Goal: Task Accomplishment & Management: Manage account settings

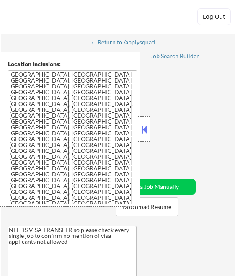
select select ""pending""
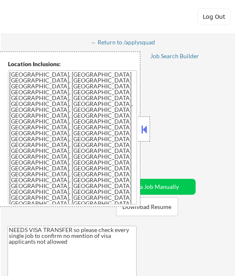
select select ""pending""
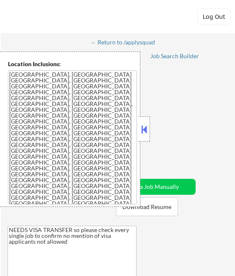
select select ""pending""
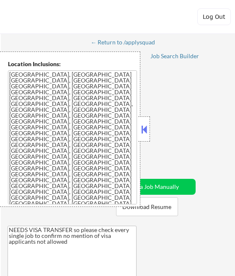
select select ""pending""
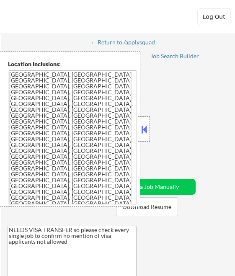
select select ""pending""
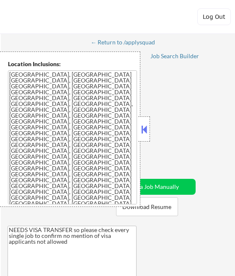
select select ""pending""
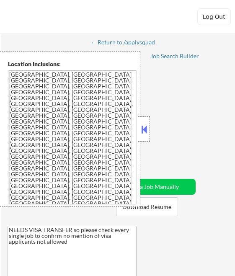
select select ""pending""
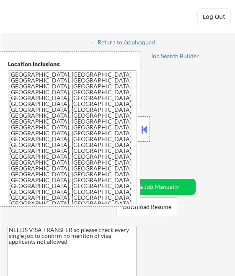
select select ""pending""
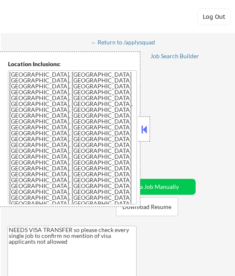
select select ""pending""
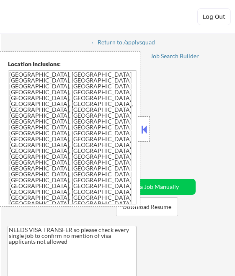
select select ""pending""
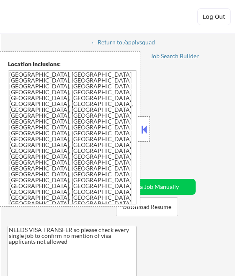
select select ""pending""
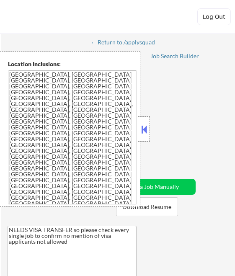
select select ""pending""
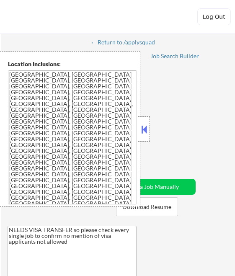
select select ""pending""
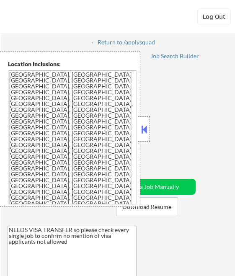
select select ""pending""
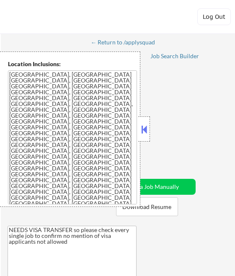
select select ""pending""
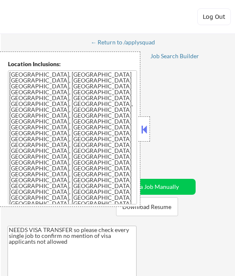
select select ""pending""
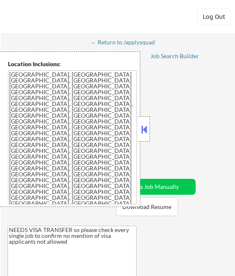
select select ""pending""
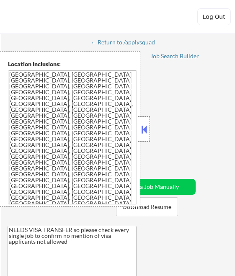
select select ""pending""
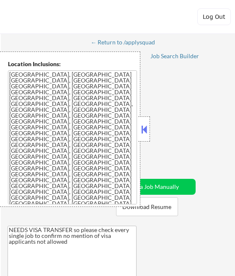
select select ""pending""
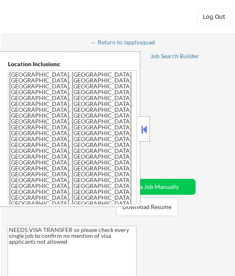
select select ""pending""
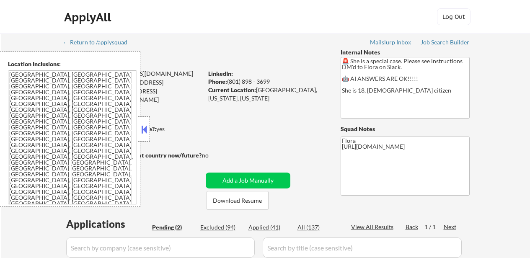
select select ""pending""
click at [230, 198] on button "Download Resume" at bounding box center [238, 200] width 62 height 19
click at [142, 125] on button at bounding box center [144, 129] width 9 height 13
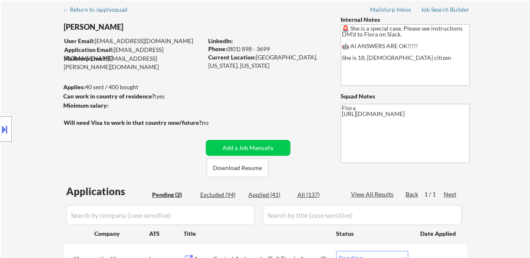
scroll to position [84, 0]
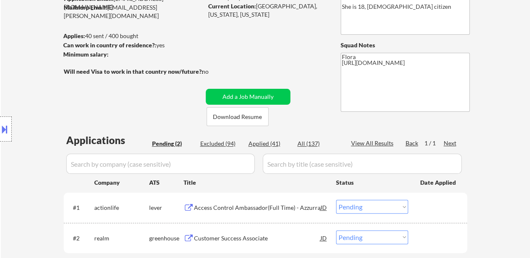
click at [262, 204] on div "Access Control Ambassador(Full Time) - Azzurra" at bounding box center [257, 208] width 127 height 8
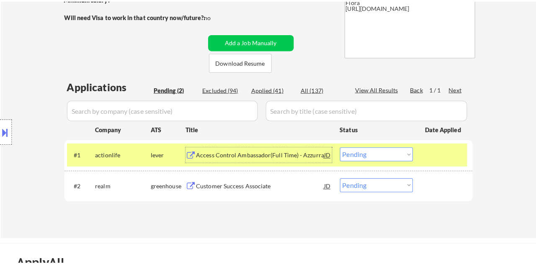
scroll to position [168, 0]
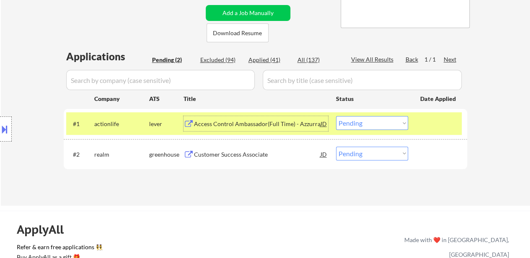
click at [381, 115] on div "#1 actionlife lever Access Control Ambassador(Full Time) - Azzurra JD Choose an…" at bounding box center [264, 123] width 396 height 23
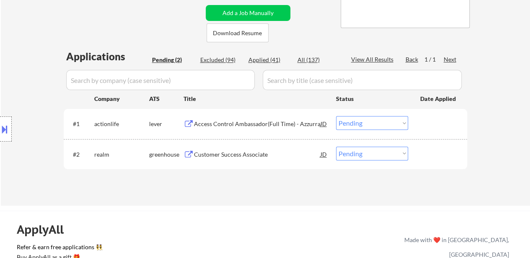
click at [382, 119] on select "Choose an option... Pending Applied Excluded (Questions) Excluded (Expired) Exc…" at bounding box center [372, 123] width 72 height 14
click at [336, 116] on select "Choose an option... Pending Applied Excluded (Questions) Excluded (Expired) Exc…" at bounding box center [372, 123] width 72 height 14
click at [225, 156] on div "Customer Success Associate" at bounding box center [257, 154] width 127 height 8
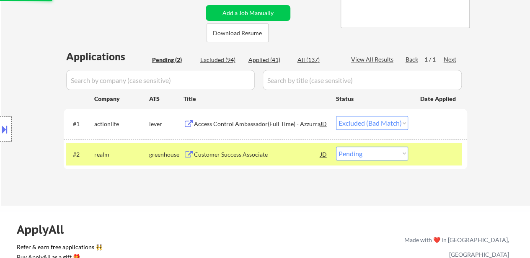
select select ""pending""
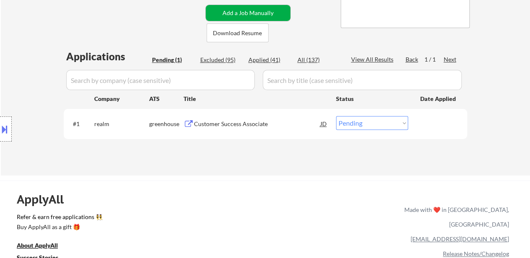
click at [253, 10] on button "Add a Job Manually" at bounding box center [248, 13] width 85 height 16
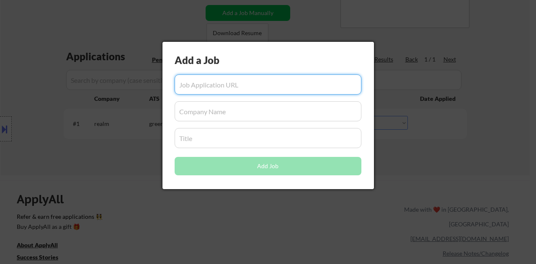
paste input "https://www.simplyhired.com/job/cG0otY7ftFMcUXEROiaN-41wtqv4jejsqnrKDYjX9fAUp8o…"
type input "https://www.simplyhired.com/job/cG0otY7ftFMcUXEROiaN-41wtqv4jejsqnrKDYjX9fAUp8o…"
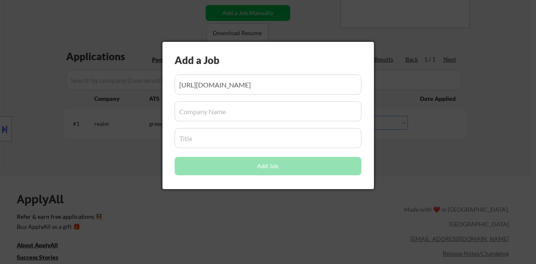
scroll to position [0, 0]
click at [267, 120] on input "input" at bounding box center [268, 111] width 187 height 20
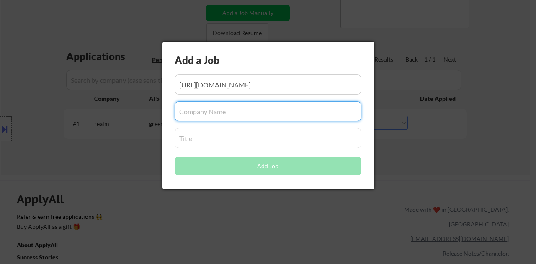
paste input "SPS-North America"
type input "SPS-North America"
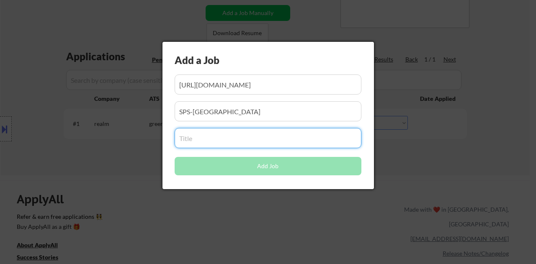
click at [237, 136] on input "input" at bounding box center [268, 138] width 187 height 20
paste input "Receptionist"
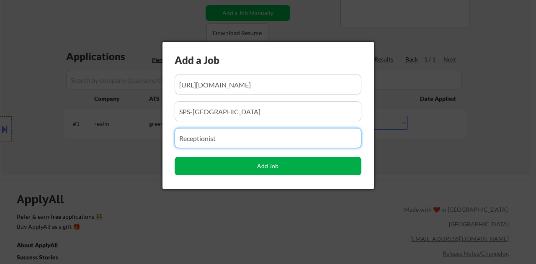
type input "Receptionist"
click at [272, 166] on button "Add Job" at bounding box center [268, 166] width 187 height 18
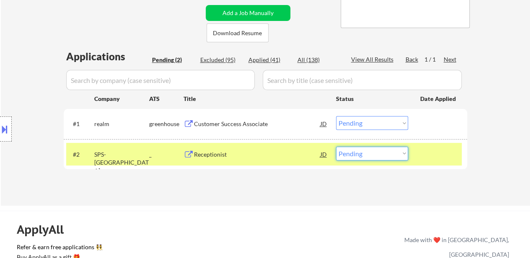
click at [351, 155] on select "Choose an option... Pending Applied Excluded (Questions) Excluded (Expired) Exc…" at bounding box center [372, 154] width 72 height 14
select select ""applied""
click at [336, 147] on select "Choose an option... Pending Applied Excluded (Questions) Excluded (Expired) Exc…" at bounding box center [372, 154] width 72 height 14
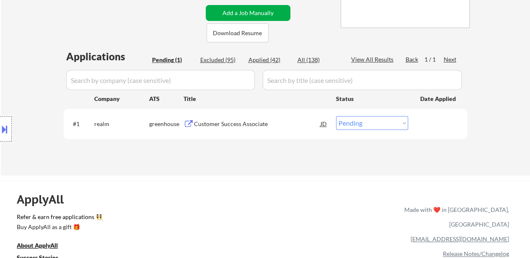
click at [251, 10] on button "Add a Job Manually" at bounding box center [248, 13] width 85 height 16
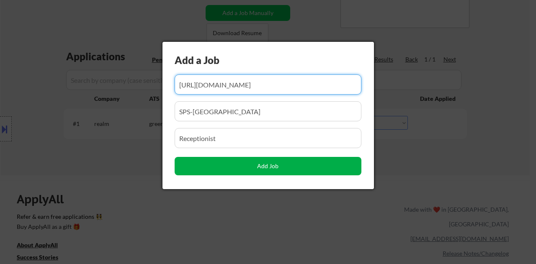
scroll to position [0, 127]
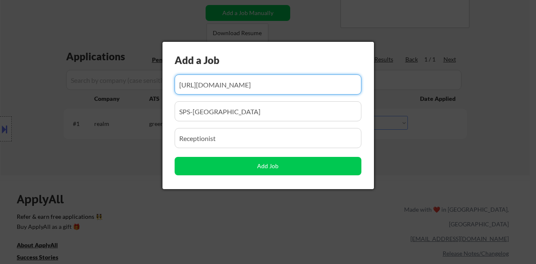
click at [248, 91] on input "input" at bounding box center [268, 85] width 187 height 20
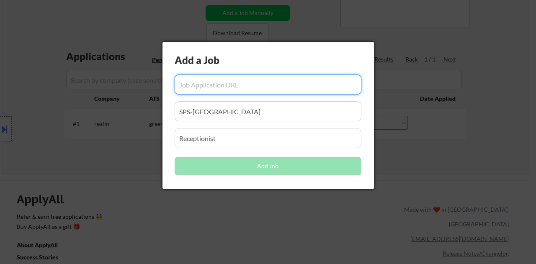
paste input "https://www.simplyhired.com/job/CWZhwaFiE2RR7OAbJMt44eHZSrr_qeF1ZW8z2w7i_cpr_pQ…"
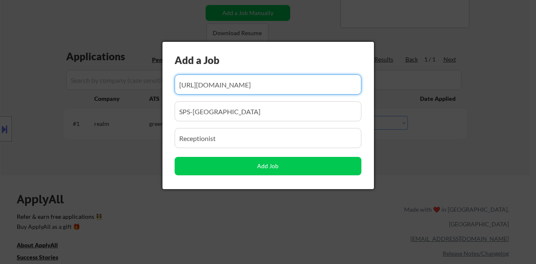
type input "https://www.simplyhired.com/job/CWZhwaFiE2RR7OAbJMt44eHZSrr_qeF1ZW8z2w7i_cpr_pQ…"
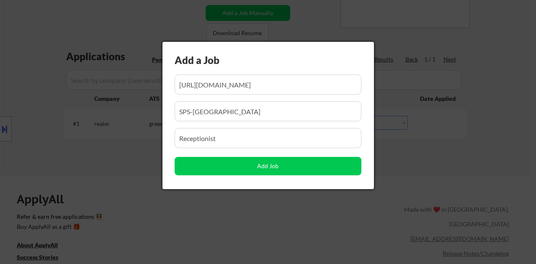
scroll to position [0, 0]
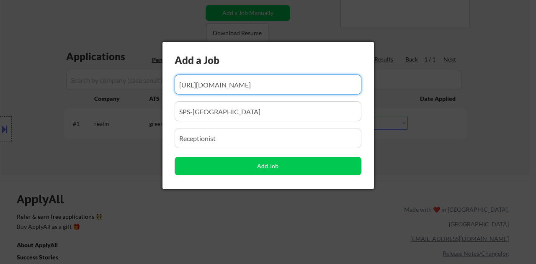
click at [246, 109] on input "input" at bounding box center [268, 111] width 187 height 20
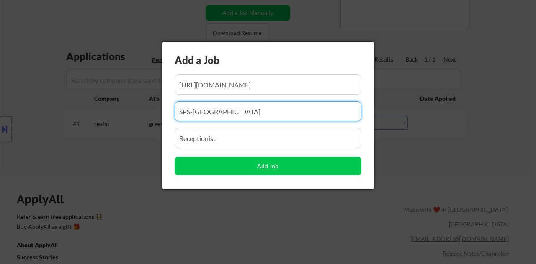
drag, startPoint x: 246, startPoint y: 109, endPoint x: 161, endPoint y: 113, distance: 84.7
paste input "SSA Group"
type input "SSA Group"
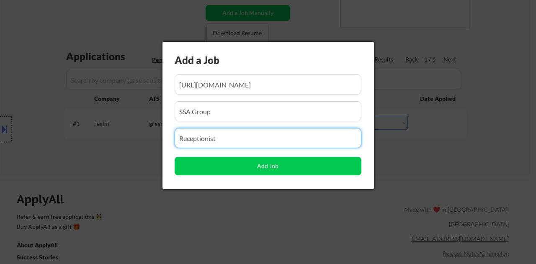
drag, startPoint x: 227, startPoint y: 137, endPoint x: 123, endPoint y: 141, distance: 104.0
paste input "Catering - Events Associate"
type input "Catering - Events Associate"
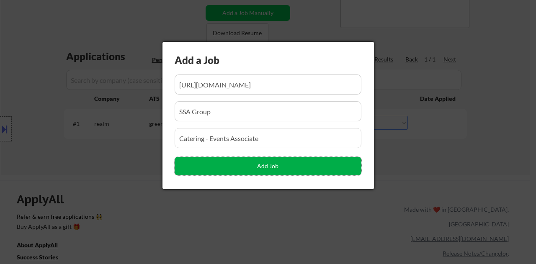
click at [275, 169] on button "Add Job" at bounding box center [268, 166] width 187 height 18
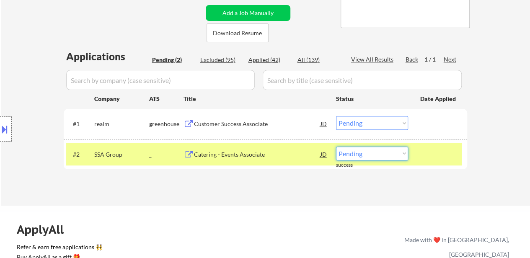
click at [388, 155] on select "Choose an option... Pending Applied Excluded (Questions) Excluded (Expired) Exc…" at bounding box center [372, 154] width 72 height 14
select select ""applied""
click at [336, 147] on select "Choose an option... Pending Applied Excluded (Questions) Excluded (Expired) Exc…" at bounding box center [372, 154] width 72 height 14
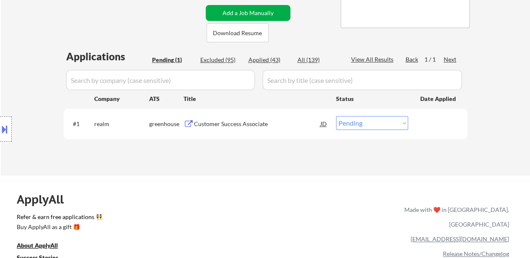
click at [239, 12] on button "Add a Job Manually" at bounding box center [248, 13] width 85 height 16
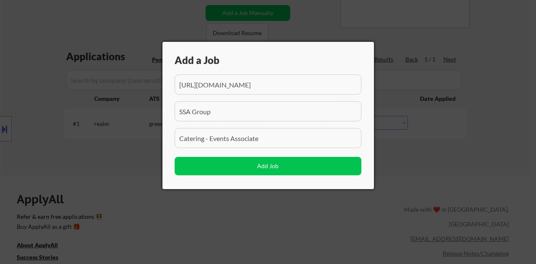
scroll to position [0, 131]
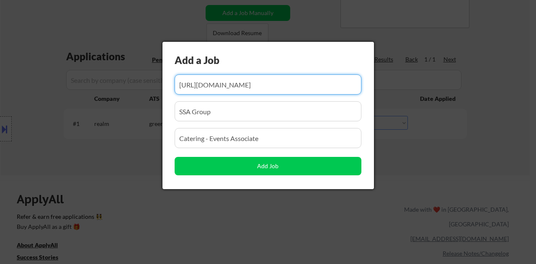
click at [238, 85] on input "input" at bounding box center [268, 85] width 187 height 20
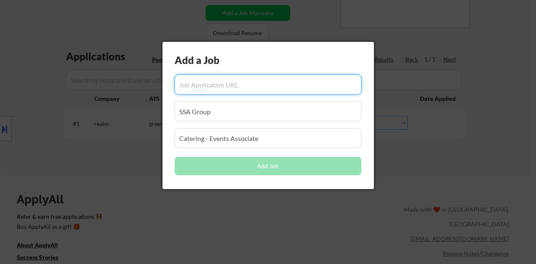
scroll to position [0, 0]
paste input "https://www.simplyhired.com/job/f7-1tfhjYFh47mNB9G5Wh7R06v5PwooEsHwpsCelwgiRGXJ…"
type input "https://www.simplyhired.com/job/f7-1tfhjYFh47mNB9G5Wh7R06v5PwooEsHwpsCelwgiRGXJ…"
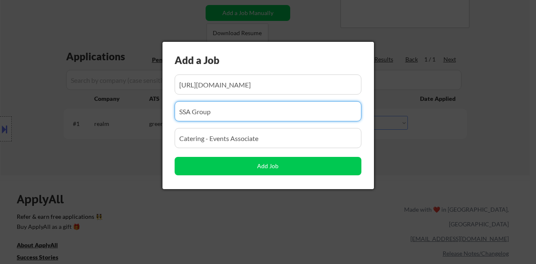
click at [240, 119] on input "input" at bounding box center [268, 111] width 187 height 20
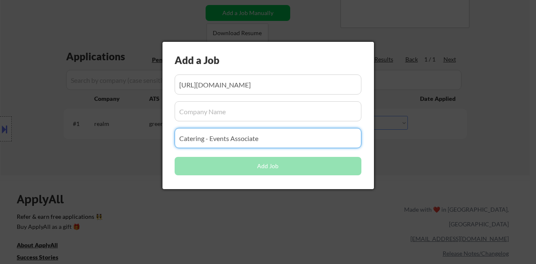
click at [290, 139] on input "input" at bounding box center [268, 138] width 187 height 20
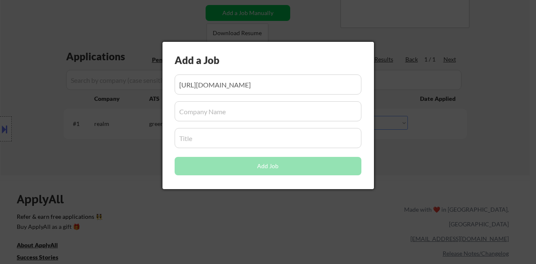
click at [264, 116] on input "input" at bounding box center [268, 111] width 187 height 20
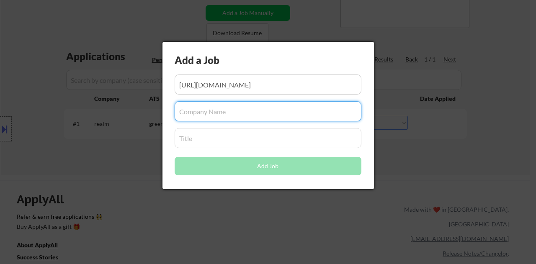
click at [264, 116] on input "input" at bounding box center [268, 111] width 187 height 20
paste input "LA Premier Cleaning LLC"
type input "LA Premier Cleaning LLC"
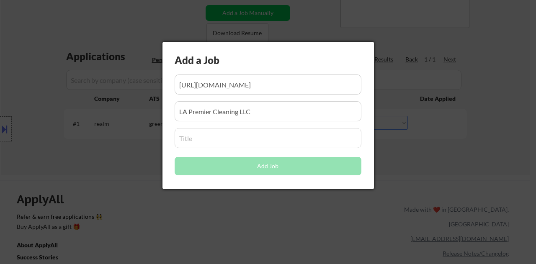
drag, startPoint x: 265, startPoint y: 140, endPoint x: 263, endPoint y: 145, distance: 5.3
click at [263, 145] on input "input" at bounding box center [268, 138] width 187 height 20
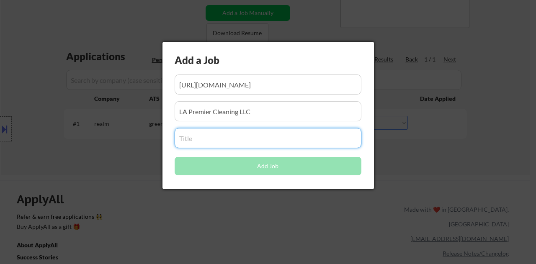
paste input "House Cleaner"
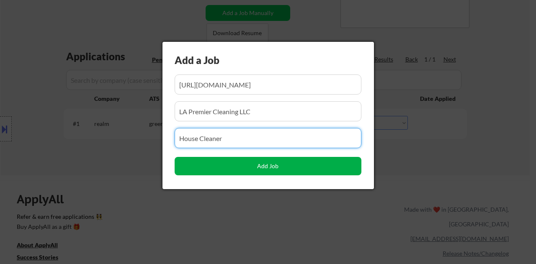
type input "House Cleaner"
click at [256, 172] on button "Add Job" at bounding box center [268, 166] width 187 height 18
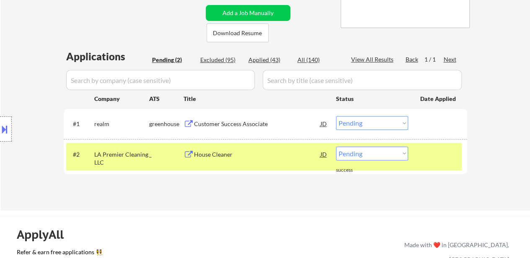
click at [373, 153] on select "Choose an option... Pending Applied Excluded (Questions) Excluded (Expired) Exc…" at bounding box center [372, 154] width 72 height 14
select select ""applied""
click at [336, 147] on select "Choose an option... Pending Applied Excluded (Questions) Excluded (Expired) Exc…" at bounding box center [372, 154] width 72 height 14
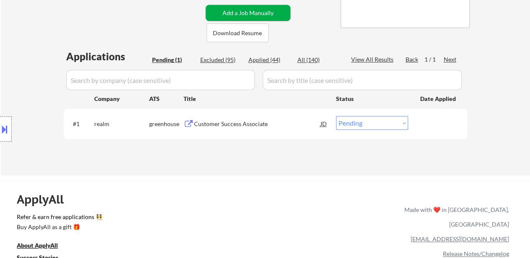
click at [251, 10] on button "Add a Job Manually" at bounding box center [248, 13] width 85 height 16
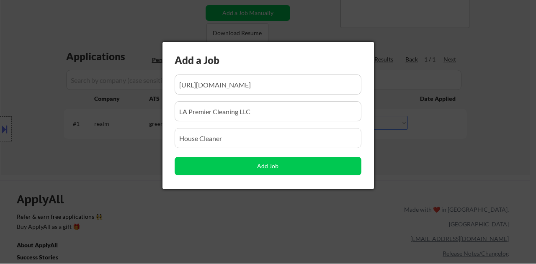
scroll to position [0, 130]
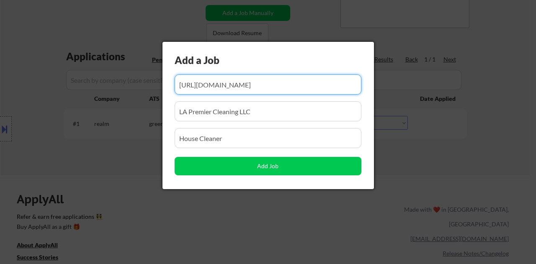
click at [242, 88] on input "input" at bounding box center [268, 85] width 187 height 20
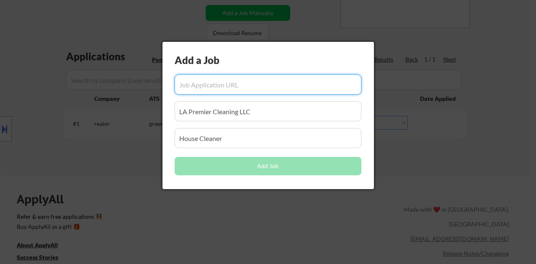
click at [241, 90] on input "input" at bounding box center [268, 85] width 187 height 20
paste input "https://www.simplyhired.com/job/xiG0ep6Jvu1L7CctAhvX_l_uAJhqxbG_on14FqWienWl7uT…"
type input "https://www.simplyhired.com/job/xiG0ep6Jvu1L7CctAhvX_l_uAJhqxbG_on14FqWienWl7uT…"
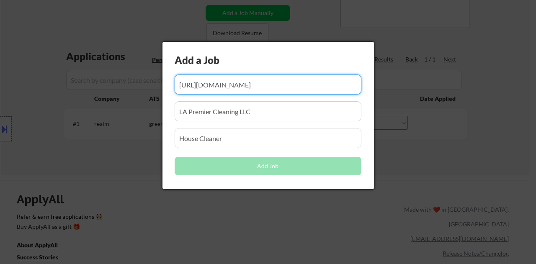
click at [248, 104] on input "input" at bounding box center [268, 111] width 187 height 20
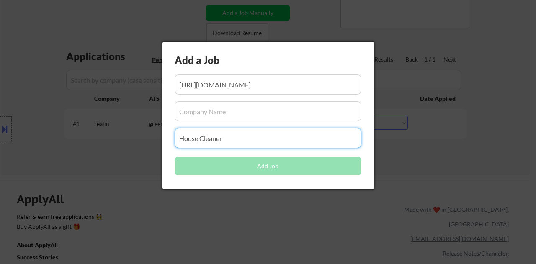
click at [297, 142] on input "input" at bounding box center [268, 138] width 187 height 20
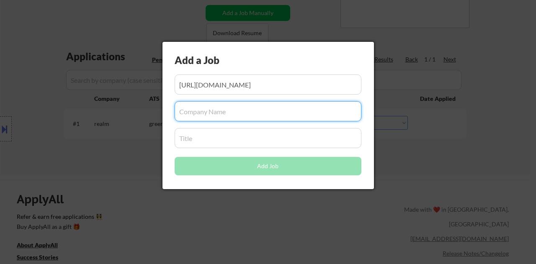
drag, startPoint x: 264, startPoint y: 119, endPoint x: 264, endPoint y: 113, distance: 5.9
click at [264, 118] on input "input" at bounding box center [268, 111] width 187 height 20
paste input "Sheraton Gateway Los Angeles Hotel"
type input "Sheraton Gateway Los Angeles Hotel"
click at [256, 143] on input "input" at bounding box center [268, 138] width 187 height 20
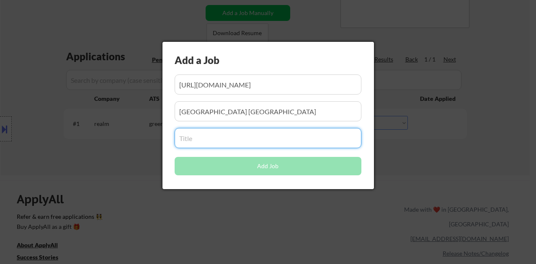
paste input "Rooms Controller"
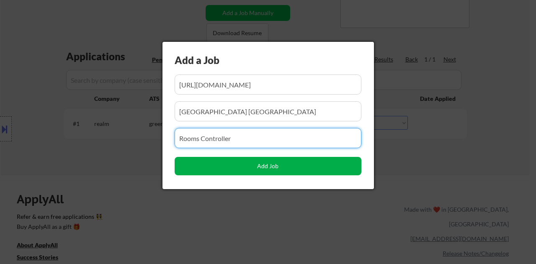
type input "Rooms Controller"
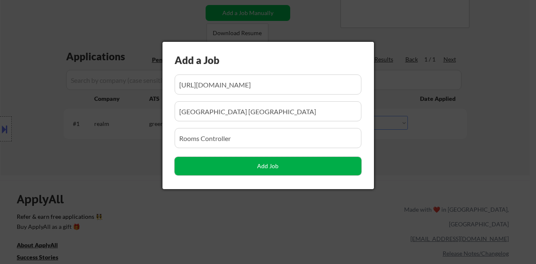
click at [257, 161] on button "Add Job" at bounding box center [268, 166] width 187 height 18
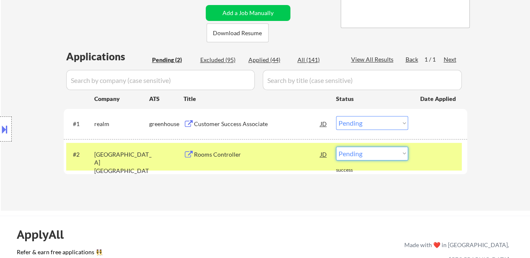
click at [379, 155] on select "Choose an option... Pending Applied Excluded (Questions) Excluded (Expired) Exc…" at bounding box center [372, 154] width 72 height 14
select select ""applied""
click at [336, 147] on select "Choose an option... Pending Applied Excluded (Questions) Excluded (Expired) Exc…" at bounding box center [372, 154] width 72 height 14
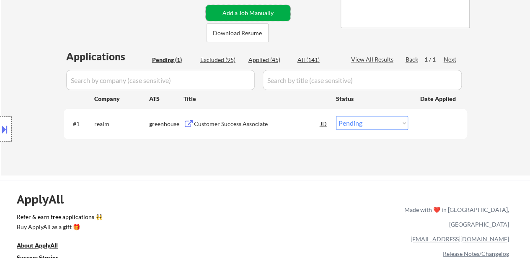
click at [247, 10] on button "Add a Job Manually" at bounding box center [248, 13] width 85 height 16
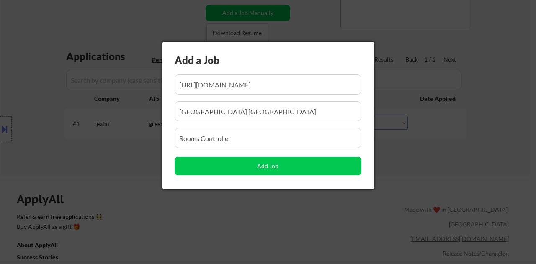
scroll to position [0, 117]
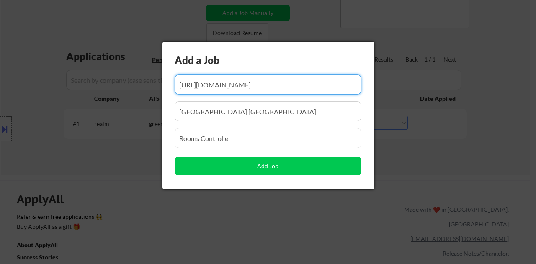
click at [246, 92] on input "input" at bounding box center [268, 85] width 187 height 20
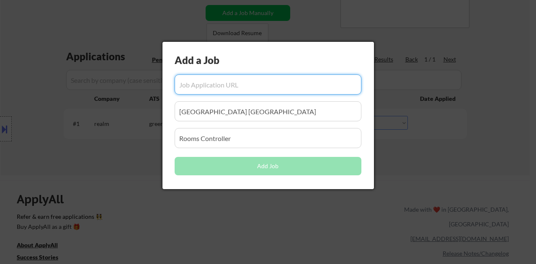
scroll to position [0, 0]
click at [266, 116] on input "input" at bounding box center [268, 111] width 187 height 20
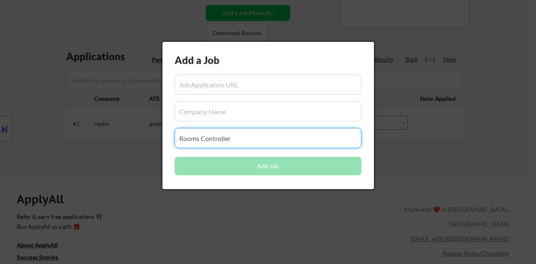
click at [247, 135] on input "input" at bounding box center [268, 138] width 187 height 20
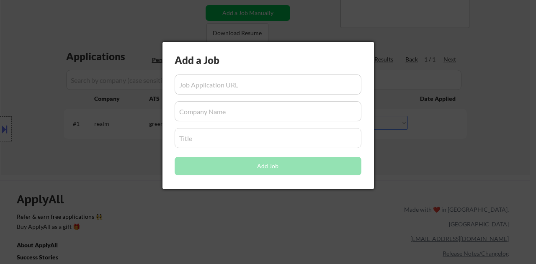
click at [453, 155] on div at bounding box center [268, 132] width 536 height 264
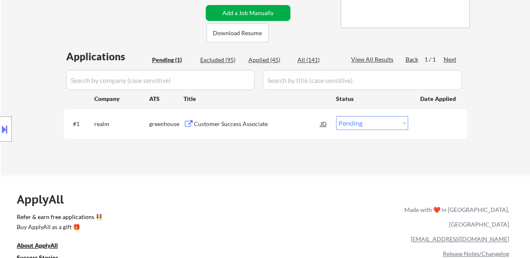
click at [270, 13] on button "Add a Job Manually" at bounding box center [248, 13] width 85 height 16
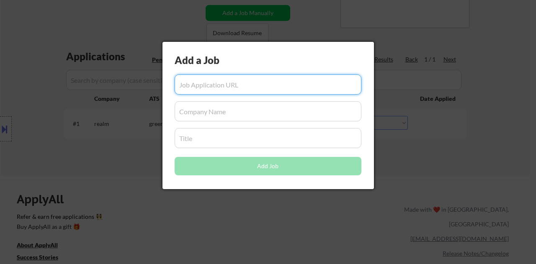
paste input "https://www.simplyhired.com/job/4tAaQ22MON3HSrGKwi3NujMym30khQVk4pLdl_5CTvGiWfD…"
type input "https://www.simplyhired.com/job/4tAaQ22MON3HSrGKwi3NujMym30khQVk4pLdl_5CTvGiWfD…"
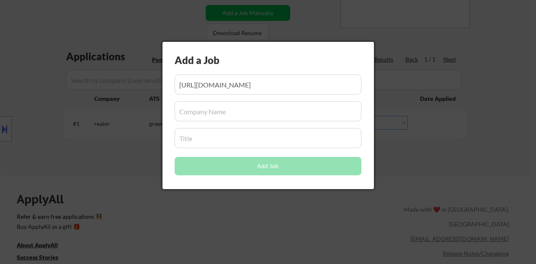
scroll to position [0, 0]
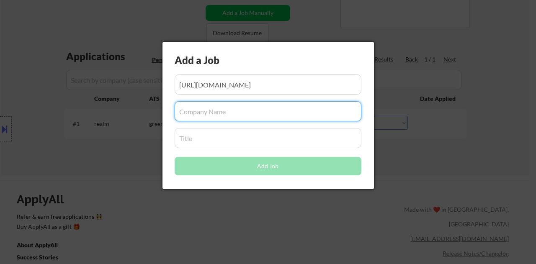
click at [269, 115] on input "input" at bounding box center [268, 111] width 187 height 20
paste input "The Elan Hotel"
type input "The Elan Hotel"
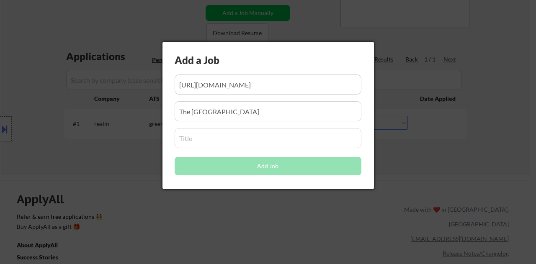
click at [240, 148] on input "input" at bounding box center [268, 138] width 187 height 20
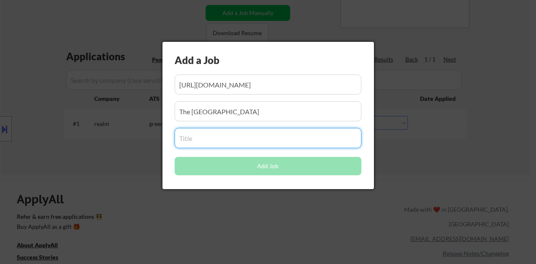
paste input "HOTEL - Room Attendant / Recamarera"
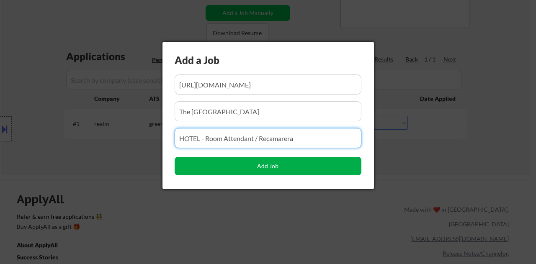
type input "HOTEL - Room Attendant / Recamarera"
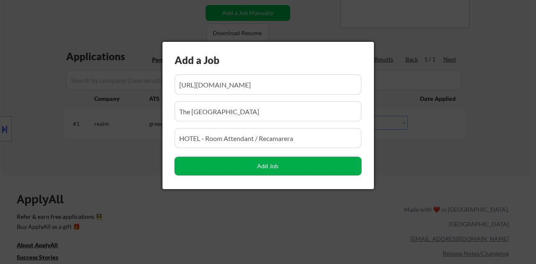
click at [308, 164] on button "Add Job" at bounding box center [268, 166] width 187 height 18
select select ""pending""
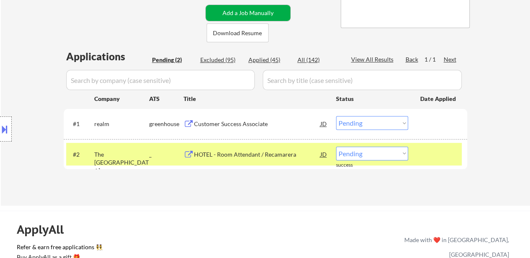
click at [269, 10] on button "Add a Job Manually" at bounding box center [248, 13] width 85 height 16
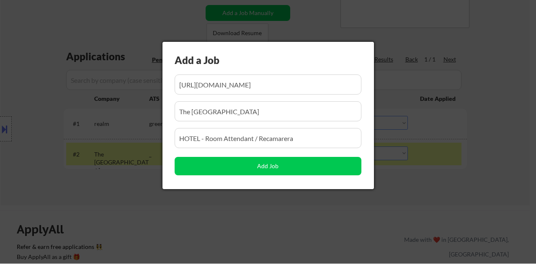
scroll to position [0, 142]
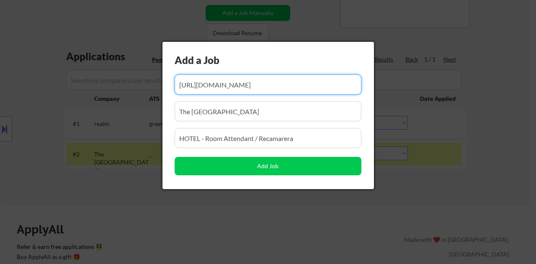
click at [277, 83] on input "input" at bounding box center [268, 85] width 187 height 20
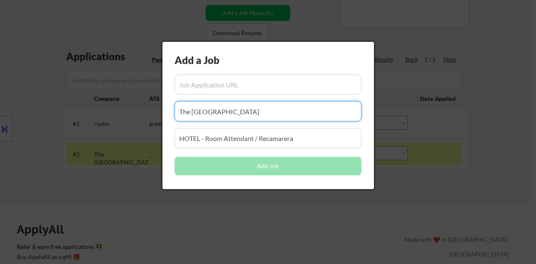
click at [266, 113] on input "input" at bounding box center [268, 111] width 187 height 20
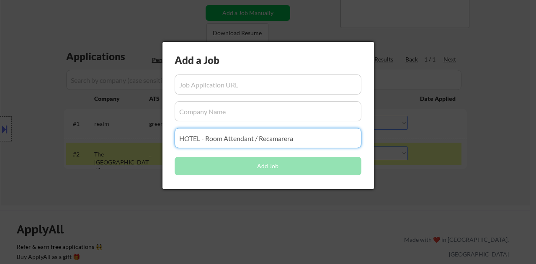
click at [305, 140] on input "input" at bounding box center [268, 138] width 187 height 20
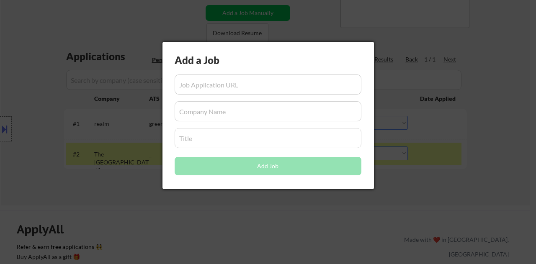
click at [495, 127] on div at bounding box center [268, 132] width 536 height 264
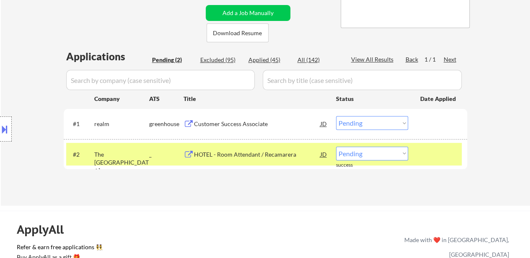
click at [381, 153] on select "Choose an option... Pending Applied Excluded (Questions) Excluded (Expired) Exc…" at bounding box center [372, 154] width 72 height 14
select select ""applied""
click at [336, 147] on select "Choose an option... Pending Applied Excluded (Questions) Excluded (Expired) Exc…" at bounding box center [372, 154] width 72 height 14
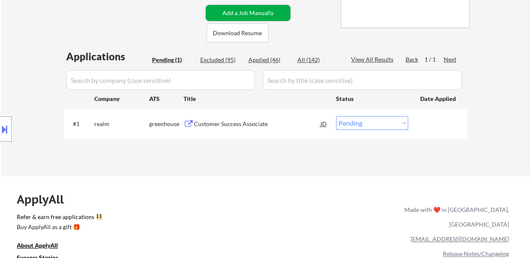
click at [245, 16] on button "Add a Job Manually" at bounding box center [248, 13] width 85 height 16
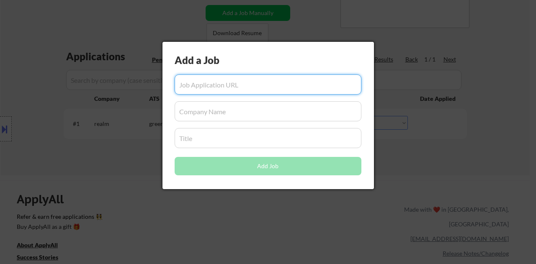
click at [243, 83] on input "input" at bounding box center [268, 85] width 187 height 20
paste input "https://www.simplyhired.com/job/S4lx62lGKWPtUEm9YjZrSu2T7cUppNzJ9oaxbbb2EqXWeD-…"
type input "https://www.simplyhired.com/job/S4lx62lGKWPtUEm9YjZrSu2T7cUppNzJ9oaxbbb2EqXWeD-…"
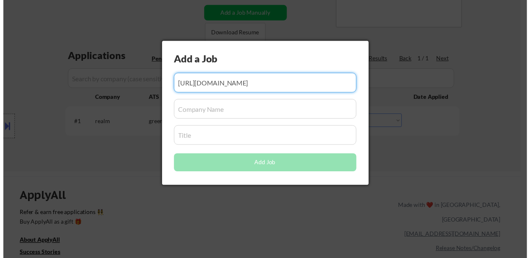
scroll to position [0, 0]
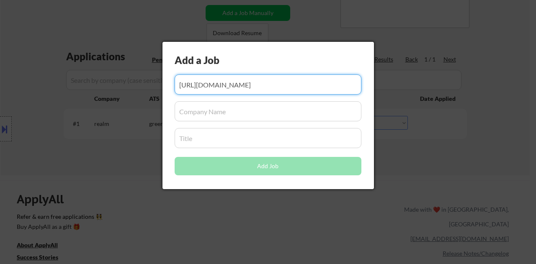
drag, startPoint x: 230, startPoint y: 118, endPoint x: 230, endPoint y: 111, distance: 6.7
click at [229, 118] on input "input" at bounding box center [268, 111] width 187 height 20
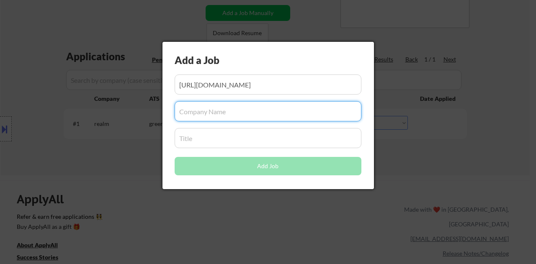
paste input "Smoke Shop"
type input "Smoke Shop"
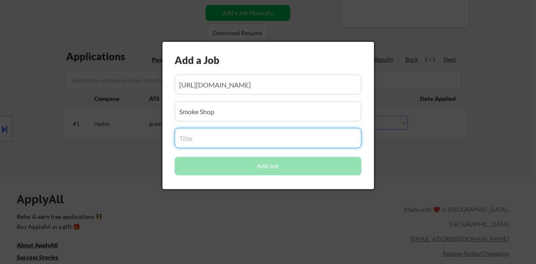
click at [219, 140] on input "input" at bounding box center [268, 138] width 187 height 20
paste input "Cashier"
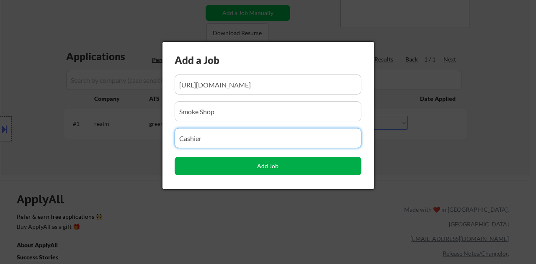
type input "Cashier"
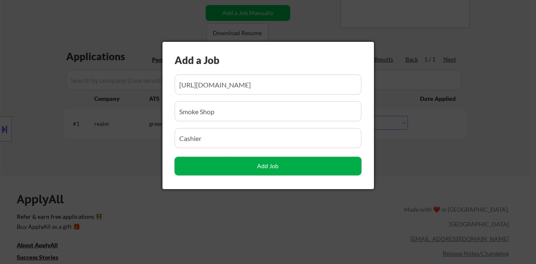
click at [282, 163] on button "Add Job" at bounding box center [268, 166] width 187 height 18
select select ""pending""
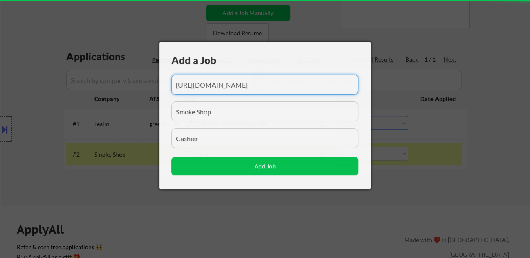
click at [247, 86] on input "input" at bounding box center [264, 85] width 187 height 20
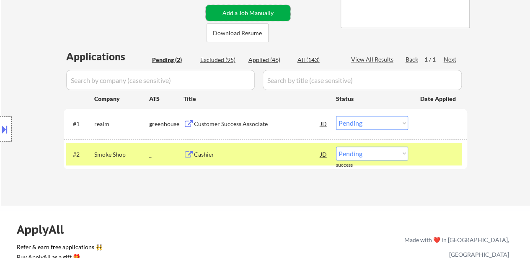
click at [252, 9] on button "Add a Job Manually" at bounding box center [248, 13] width 85 height 16
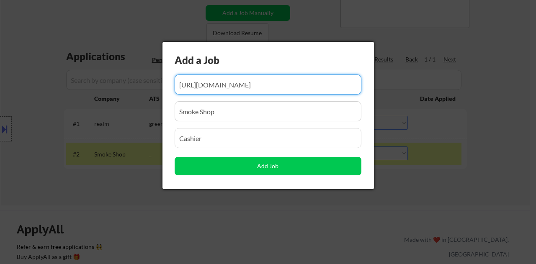
click at [237, 88] on input "input" at bounding box center [268, 85] width 187 height 20
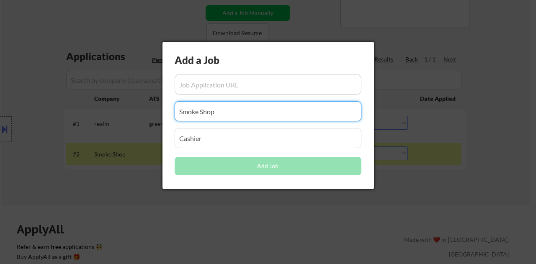
click at [240, 112] on input "input" at bounding box center [268, 111] width 187 height 20
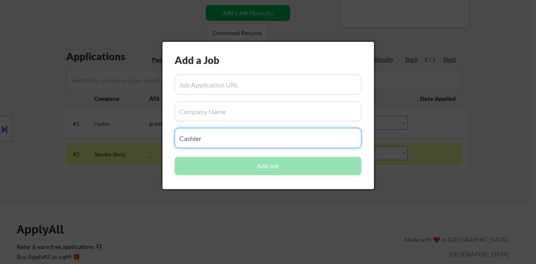
click at [249, 138] on input "input" at bounding box center [268, 138] width 187 height 20
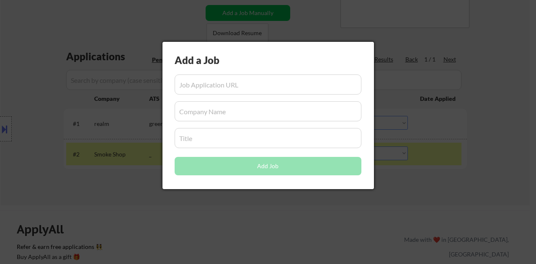
click at [463, 93] on div at bounding box center [268, 132] width 536 height 264
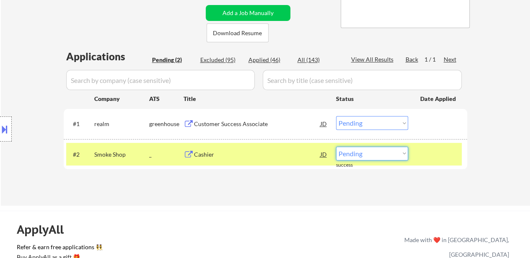
click at [344, 157] on select "Choose an option... Pending Applied Excluded (Questions) Excluded (Expired) Exc…" at bounding box center [372, 154] width 72 height 14
select select ""applied""
click at [336, 147] on select "Choose an option... Pending Applied Excluded (Questions) Excluded (Expired) Exc…" at bounding box center [372, 154] width 72 height 14
